Goal: Task Accomplishment & Management: Complete application form

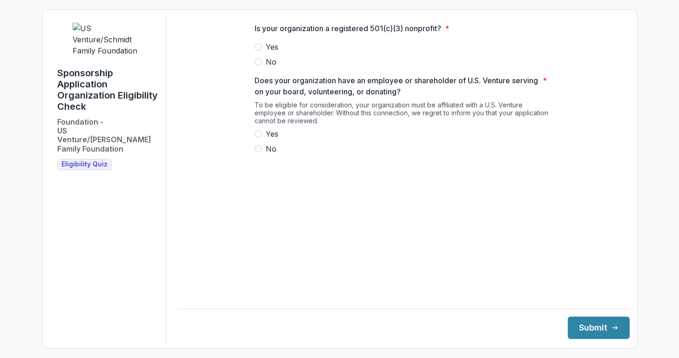
click at [257, 51] on span at bounding box center [258, 46] width 7 height 7
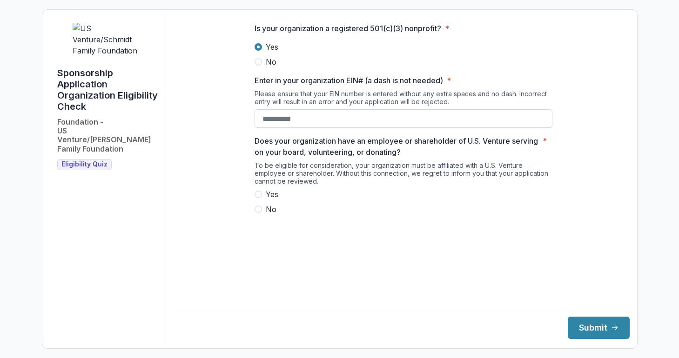
click at [272, 128] on input "Enter in your organization EIN# (a dash is not needed) *" at bounding box center [404, 118] width 298 height 19
type input "**********"
click at [259, 213] on span at bounding box center [258, 209] width 7 height 7
click at [589, 328] on button "Submit" at bounding box center [599, 328] width 62 height 22
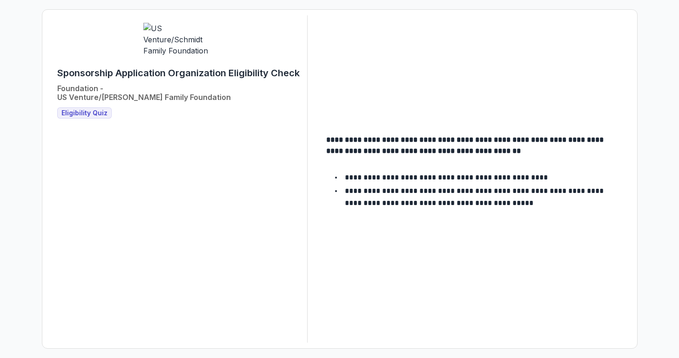
click at [76, 109] on span "Eligibility Quiz" at bounding box center [84, 113] width 46 height 8
click at [89, 96] on div "Sponsorship Application Organization Eligibility Check Foundation - US Venture/…" at bounding box center [178, 92] width 242 height 51
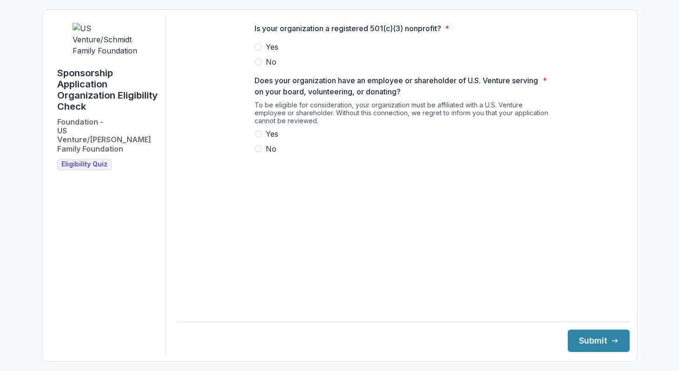
click at [259, 138] on span at bounding box center [258, 133] width 7 height 7
click at [258, 51] on span at bounding box center [258, 46] width 7 height 7
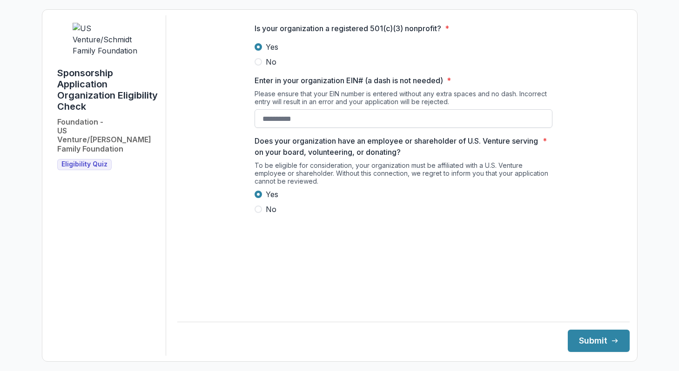
click at [271, 128] on input "Enter in your organization EIN# (a dash is not needed) *" at bounding box center [404, 118] width 298 height 19
type input "**********"
click at [588, 339] on button "Submit" at bounding box center [599, 341] width 62 height 22
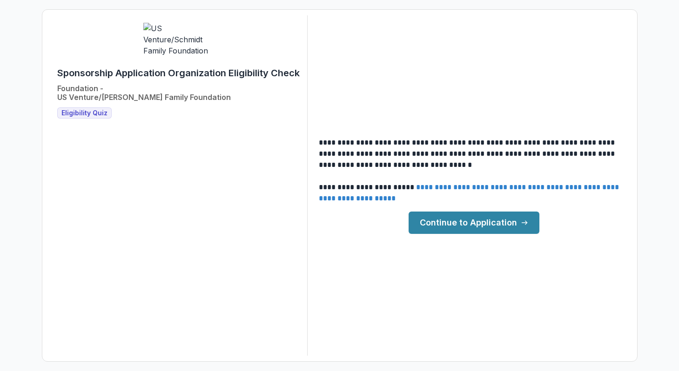
click at [476, 222] on link "Continue to Application" at bounding box center [474, 223] width 131 height 22
